Goal: Task Accomplishment & Management: Manage account settings

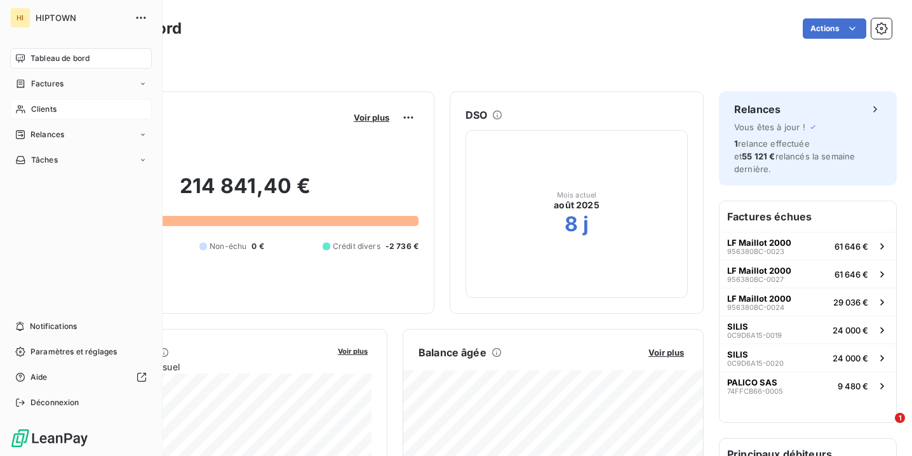
click at [57, 112] on span "Clients" at bounding box center [43, 109] width 25 height 11
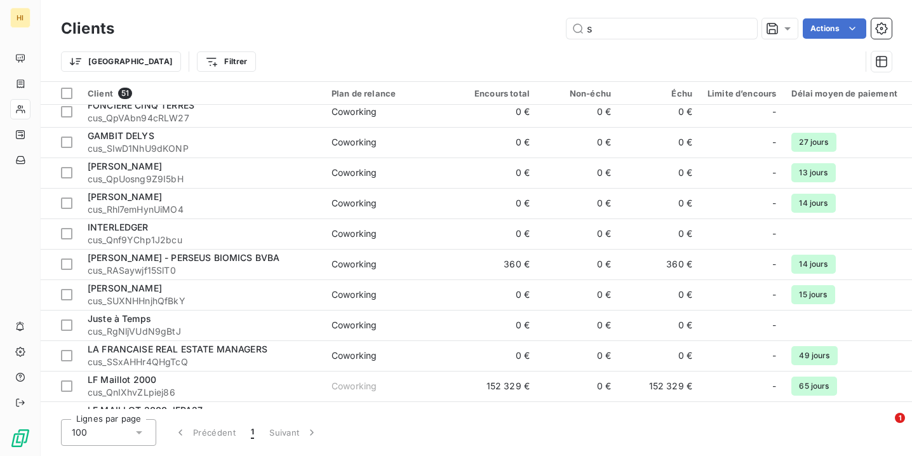
scroll to position [310, 0]
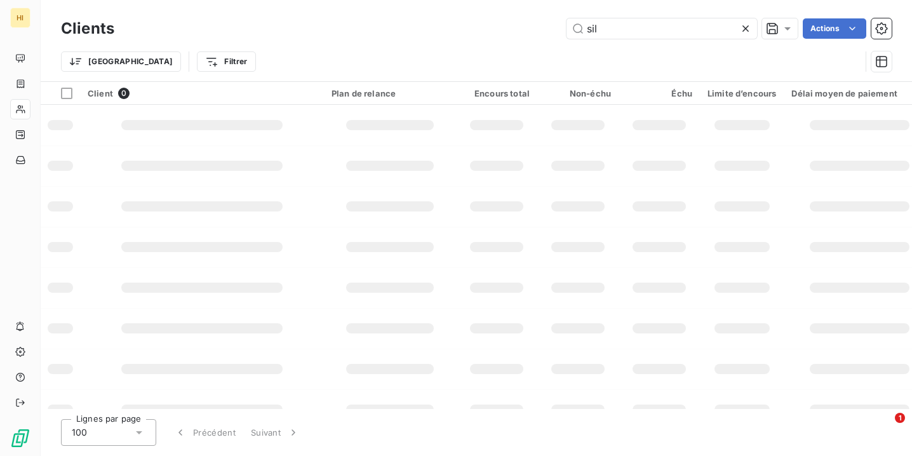
type input "si"
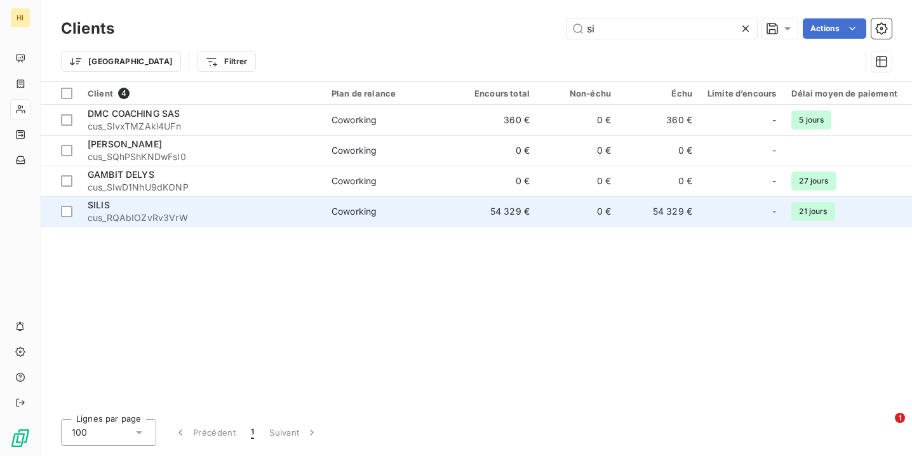
click at [337, 210] on div "Coworking" at bounding box center [353, 211] width 45 height 13
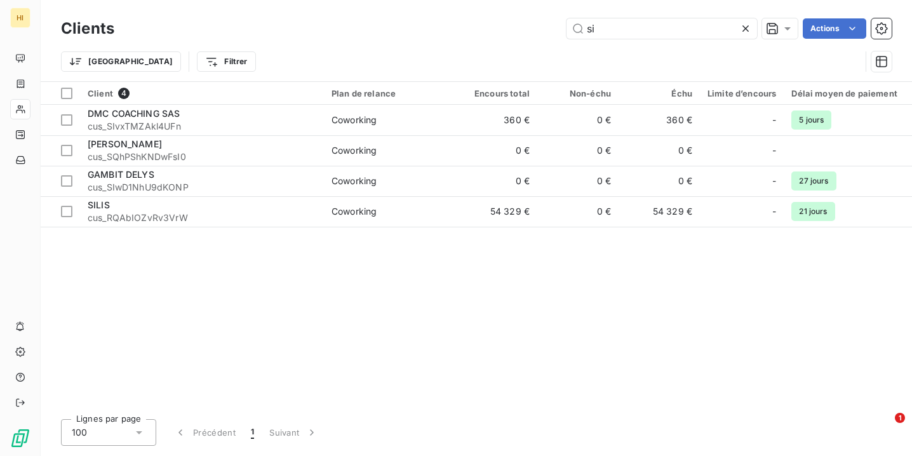
type input "s"
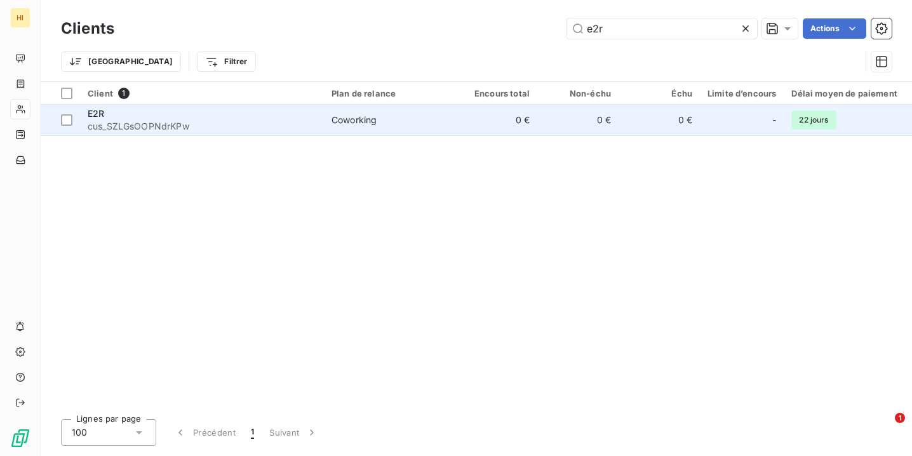
type input "e2r"
click at [431, 126] on td "Coworking" at bounding box center [390, 120] width 132 height 30
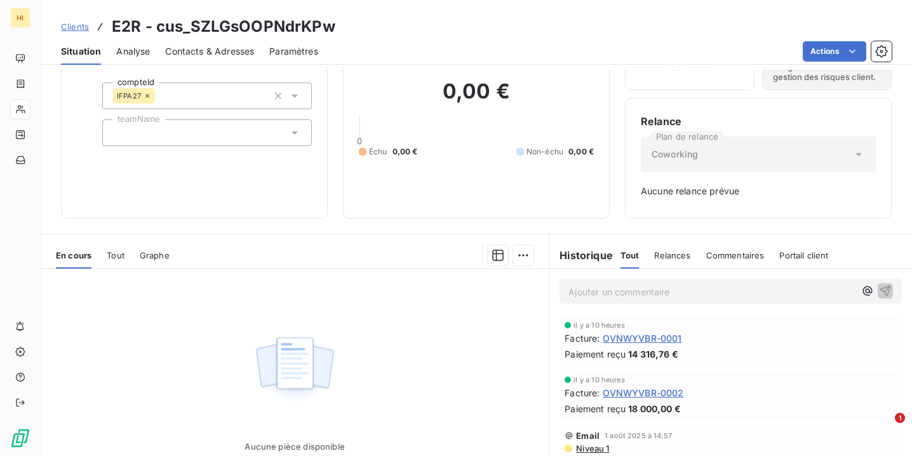
scroll to position [76, 0]
click at [121, 256] on span "Tout" at bounding box center [116, 254] width 18 height 10
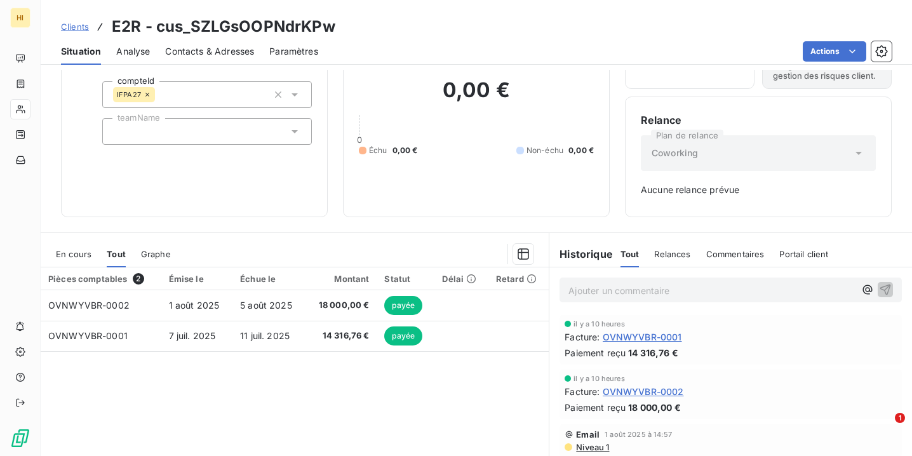
click at [81, 260] on div "En cours" at bounding box center [74, 254] width 36 height 27
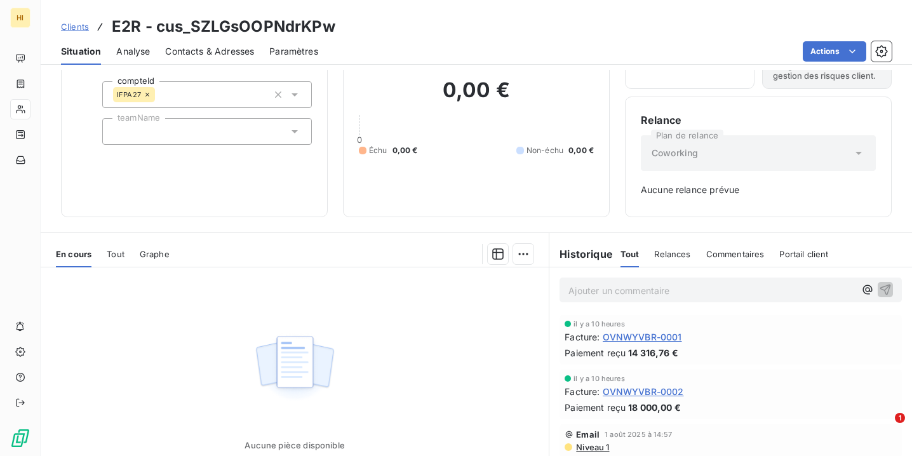
click at [116, 256] on span "Tout" at bounding box center [116, 254] width 18 height 10
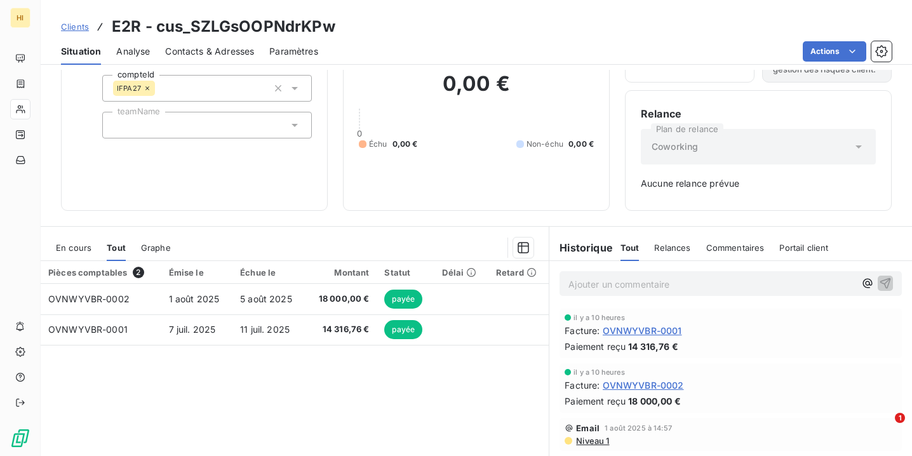
scroll to position [86, 0]
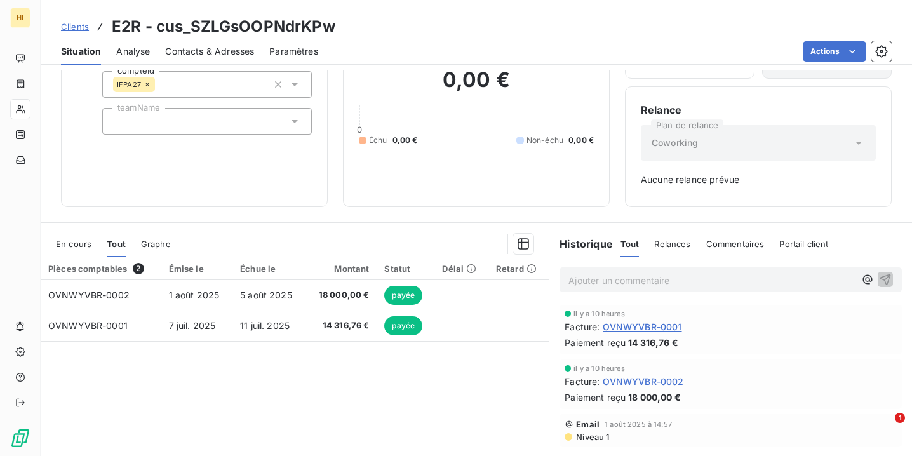
click at [70, 25] on span "Clients" at bounding box center [75, 27] width 28 height 10
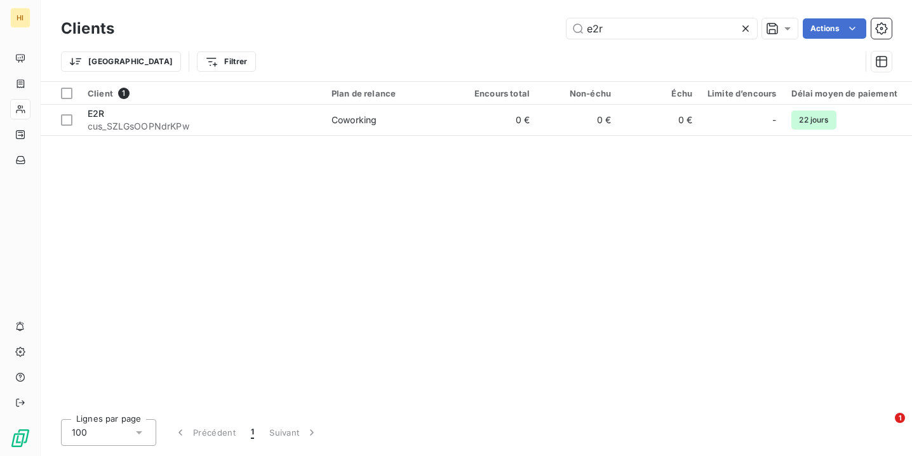
click at [747, 30] on icon at bounding box center [745, 28] width 13 height 13
